Goal: Task Accomplishment & Management: Complete application form

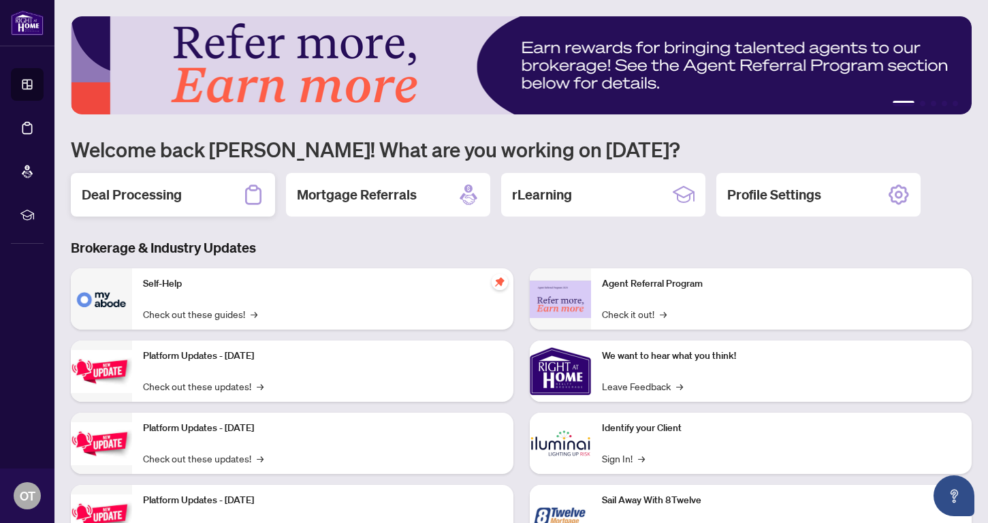
click at [125, 195] on h2 "Deal Processing" at bounding box center [132, 194] width 100 height 19
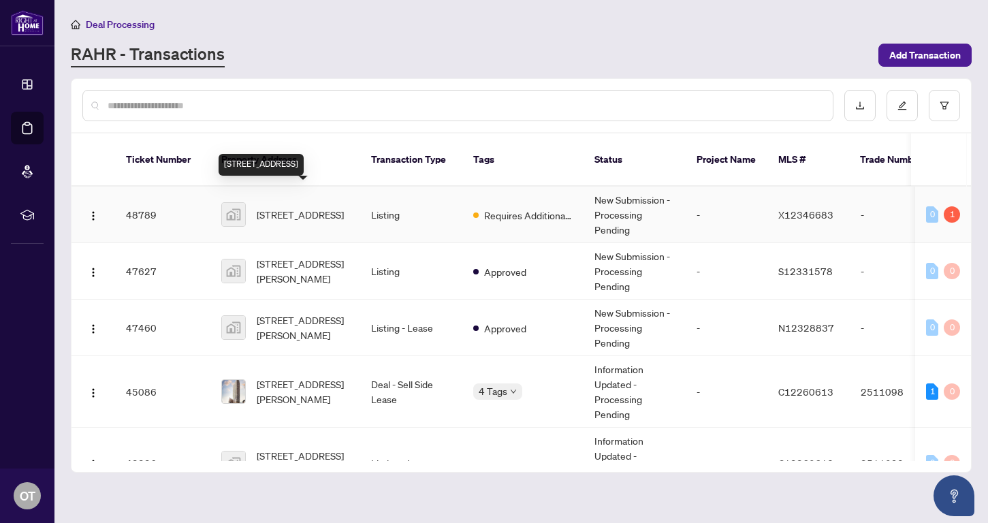
click at [325, 207] on span "[STREET_ADDRESS]" at bounding box center [300, 214] width 87 height 15
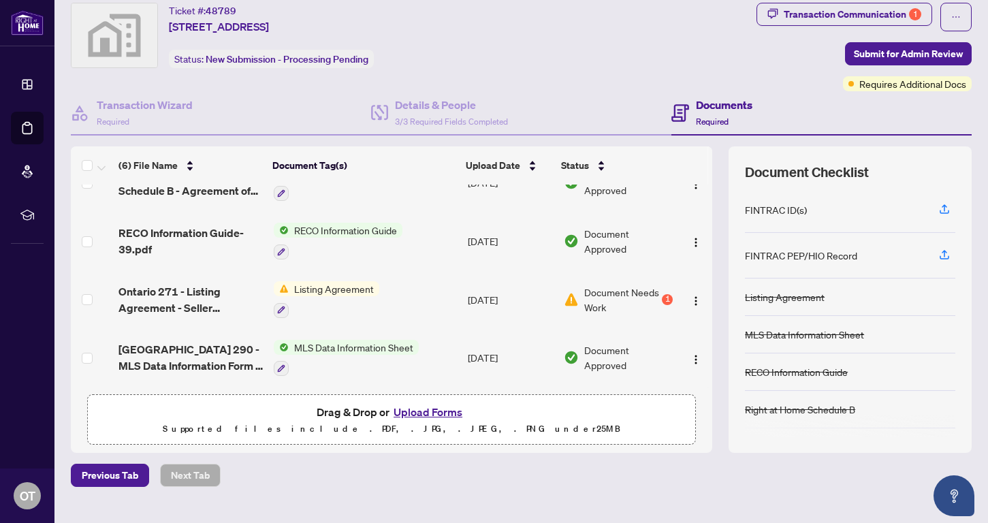
scroll to position [153, 0]
click at [691, 298] on img "button" at bounding box center [696, 301] width 11 height 11
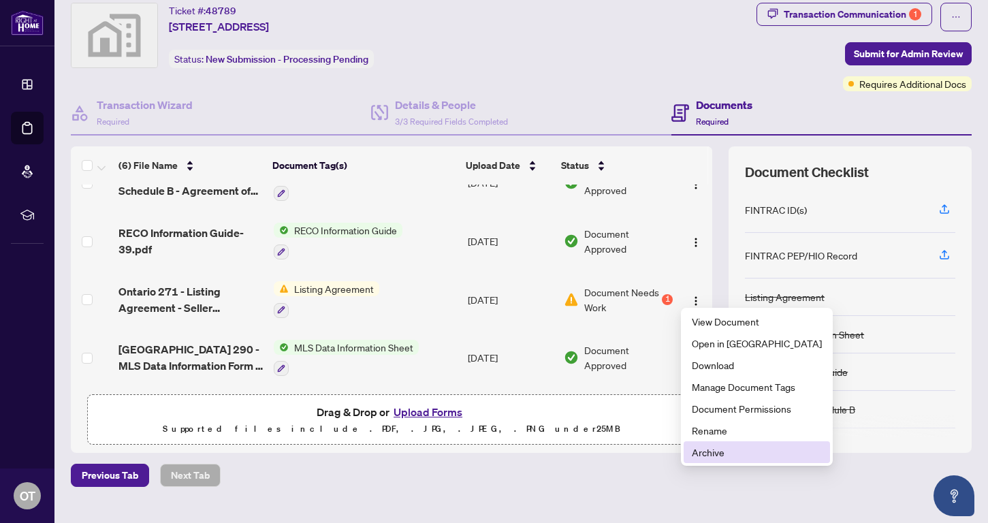
click at [714, 450] on span "Archive" at bounding box center [757, 452] width 130 height 15
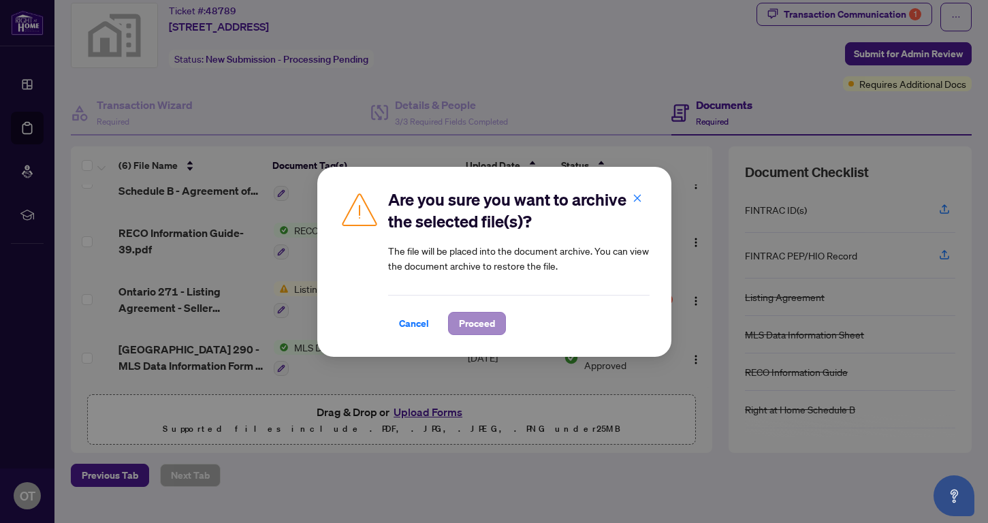
click at [468, 316] on span "Proceed" at bounding box center [477, 324] width 36 height 22
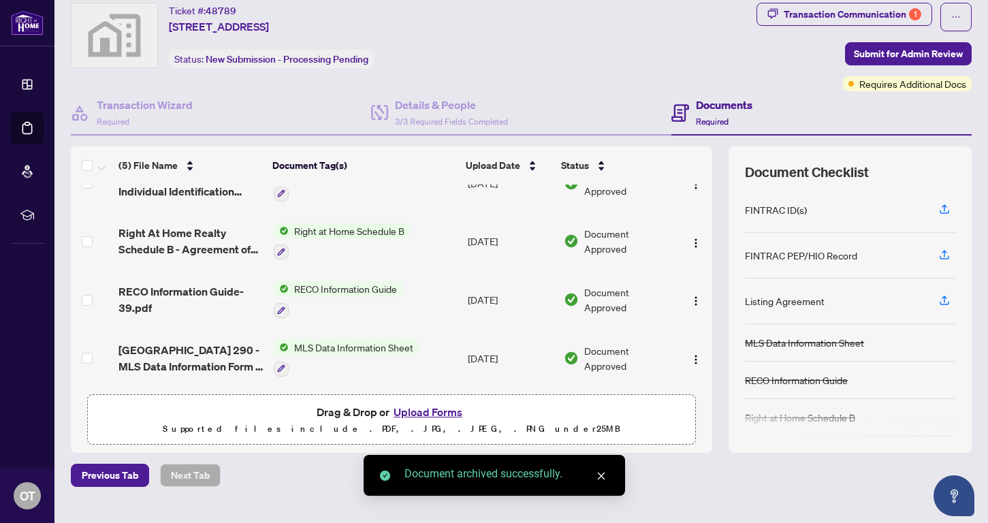
scroll to position [95, 0]
click at [449, 415] on button "Upload Forms" at bounding box center [428, 412] width 77 height 18
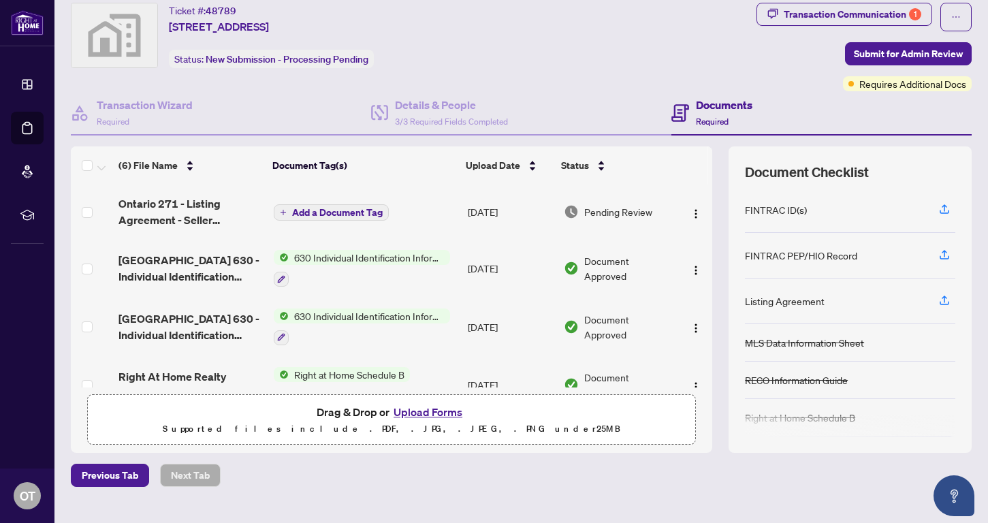
scroll to position [0, 0]
click at [300, 215] on span "Add a Document Tag" at bounding box center [337, 213] width 91 height 10
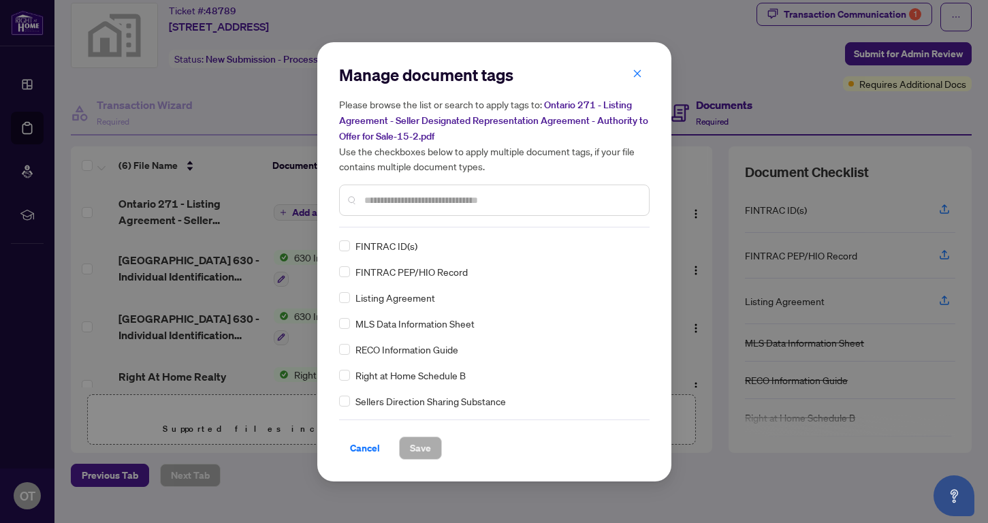
click at [381, 231] on div "Manage document tags Please browse the list or search to apply tags to: Ontario…" at bounding box center [494, 262] width 311 height 396
click at [378, 196] on input "text" at bounding box center [501, 200] width 274 height 15
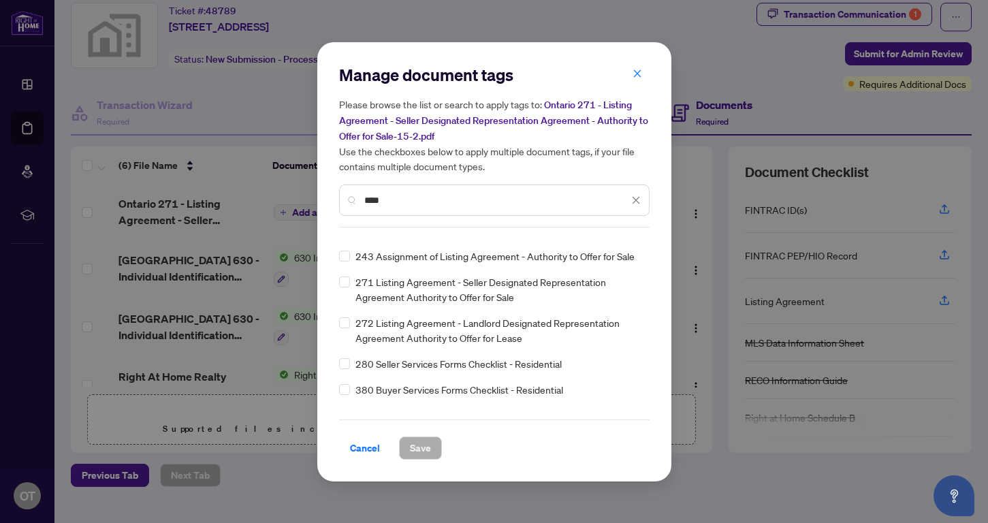
scroll to position [417, 0]
type input "****"
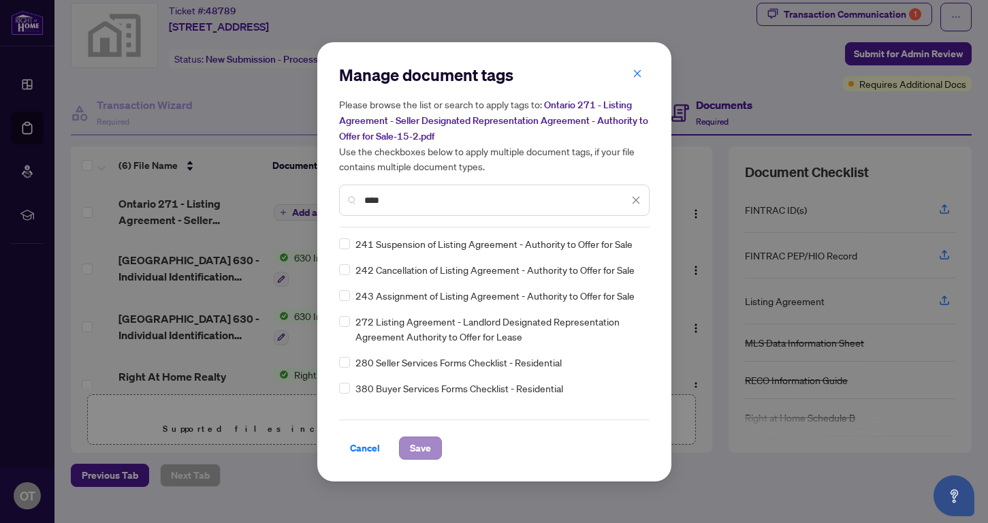
click at [426, 447] on span "Save" at bounding box center [420, 448] width 21 height 22
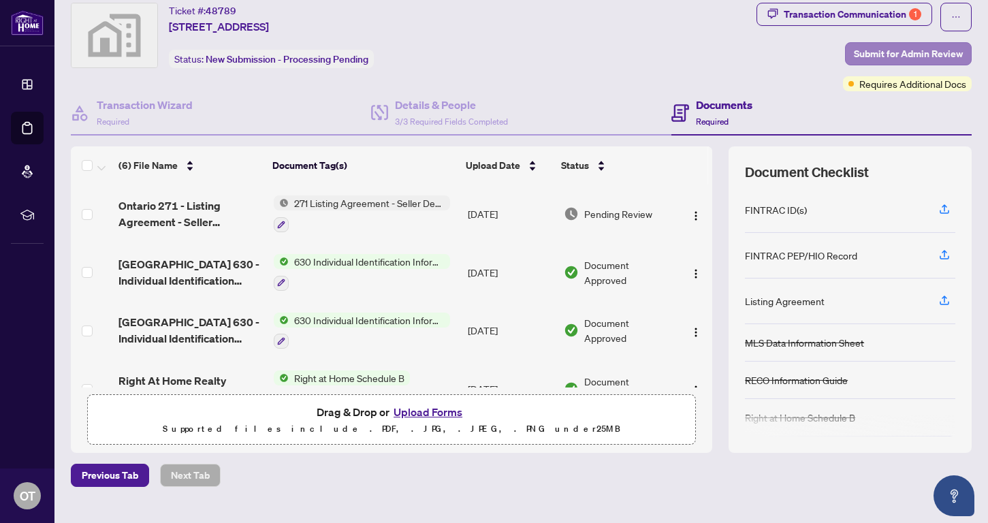
click at [823, 50] on span "Submit for Admin Review" at bounding box center [908, 54] width 109 height 22
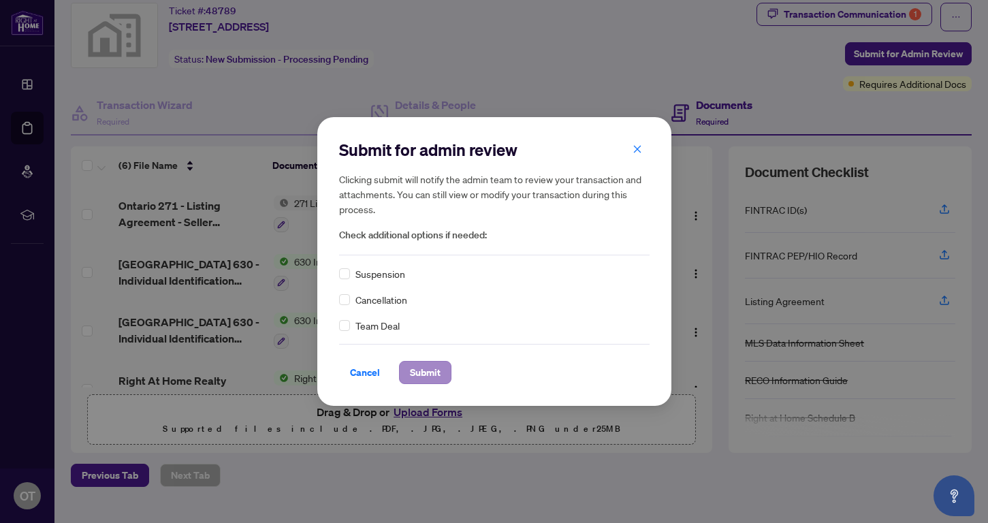
click at [417, 371] on span "Submit" at bounding box center [425, 373] width 31 height 22
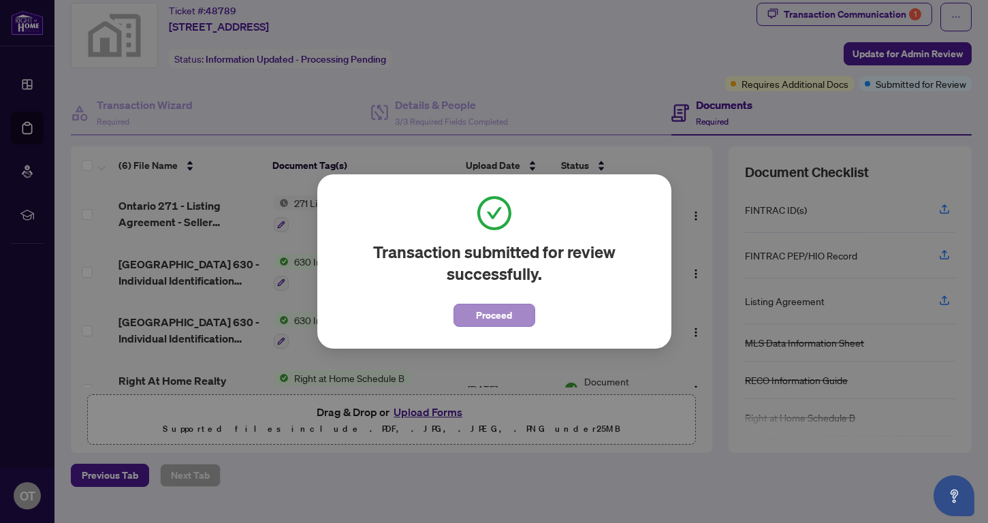
click at [487, 322] on span "Proceed" at bounding box center [494, 315] width 36 height 22
